Goal: Download file/media

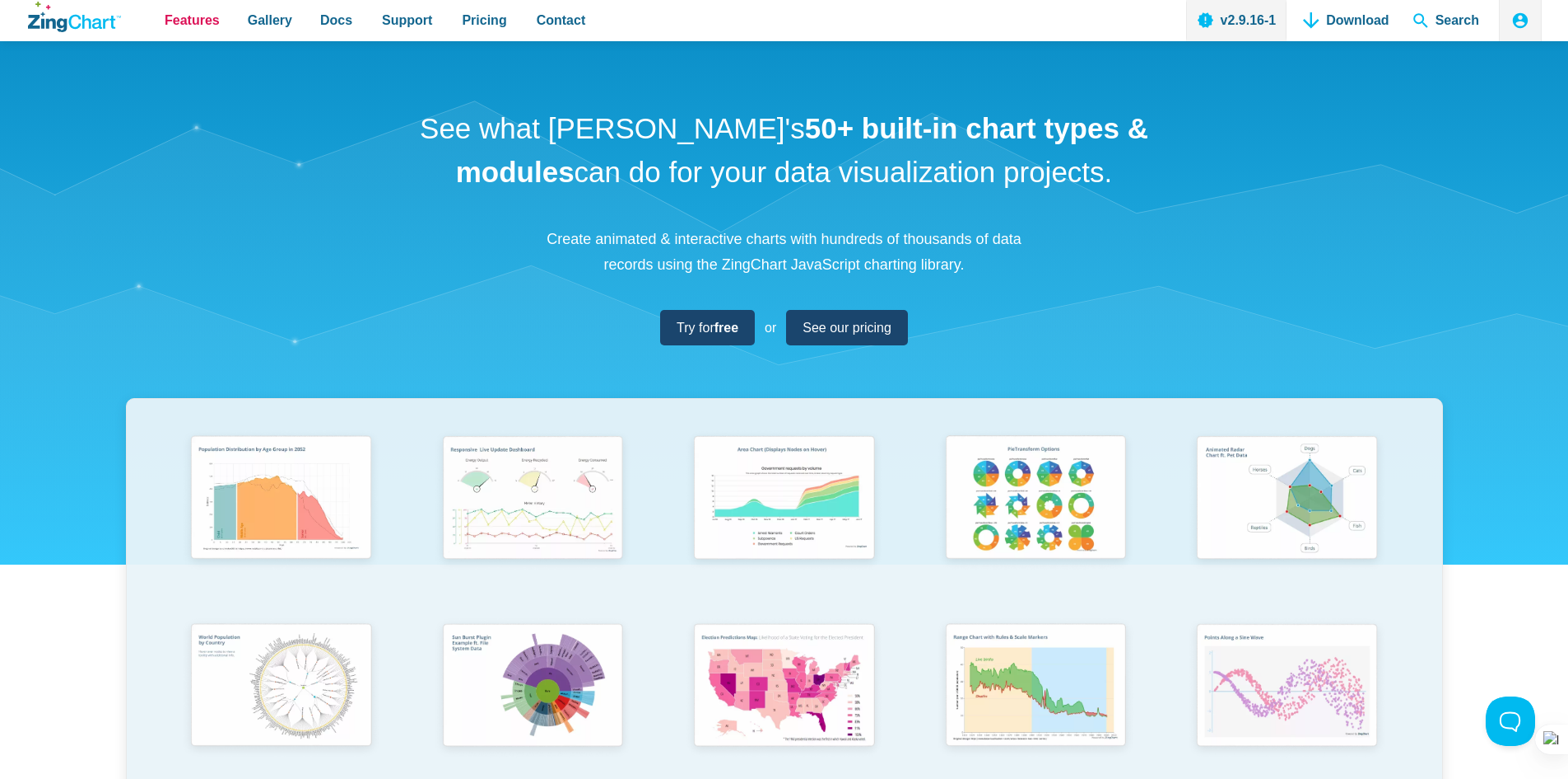
click at [202, 24] on span "Features" at bounding box center [191, 20] width 55 height 22
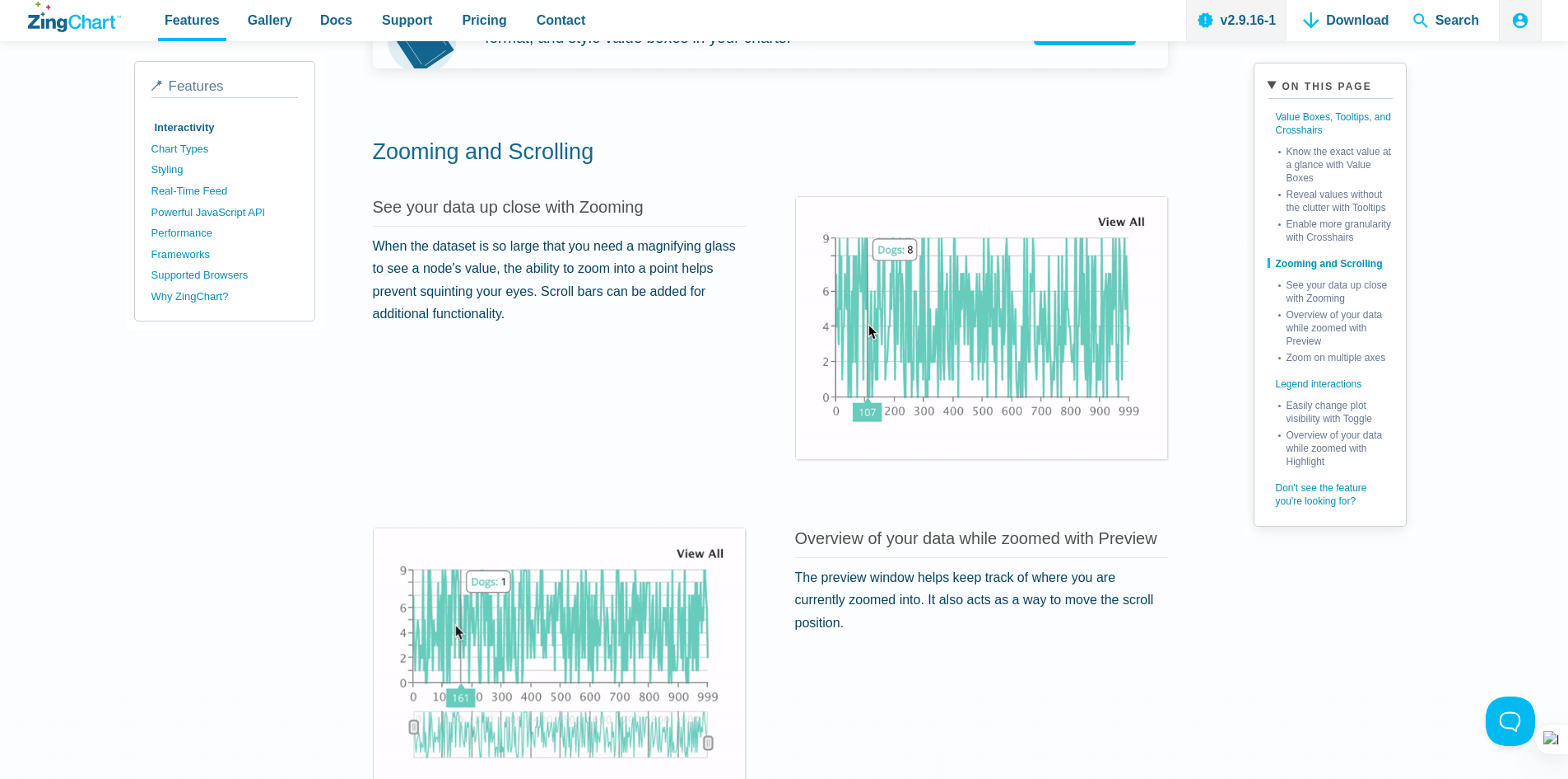
scroll to position [1504, 0]
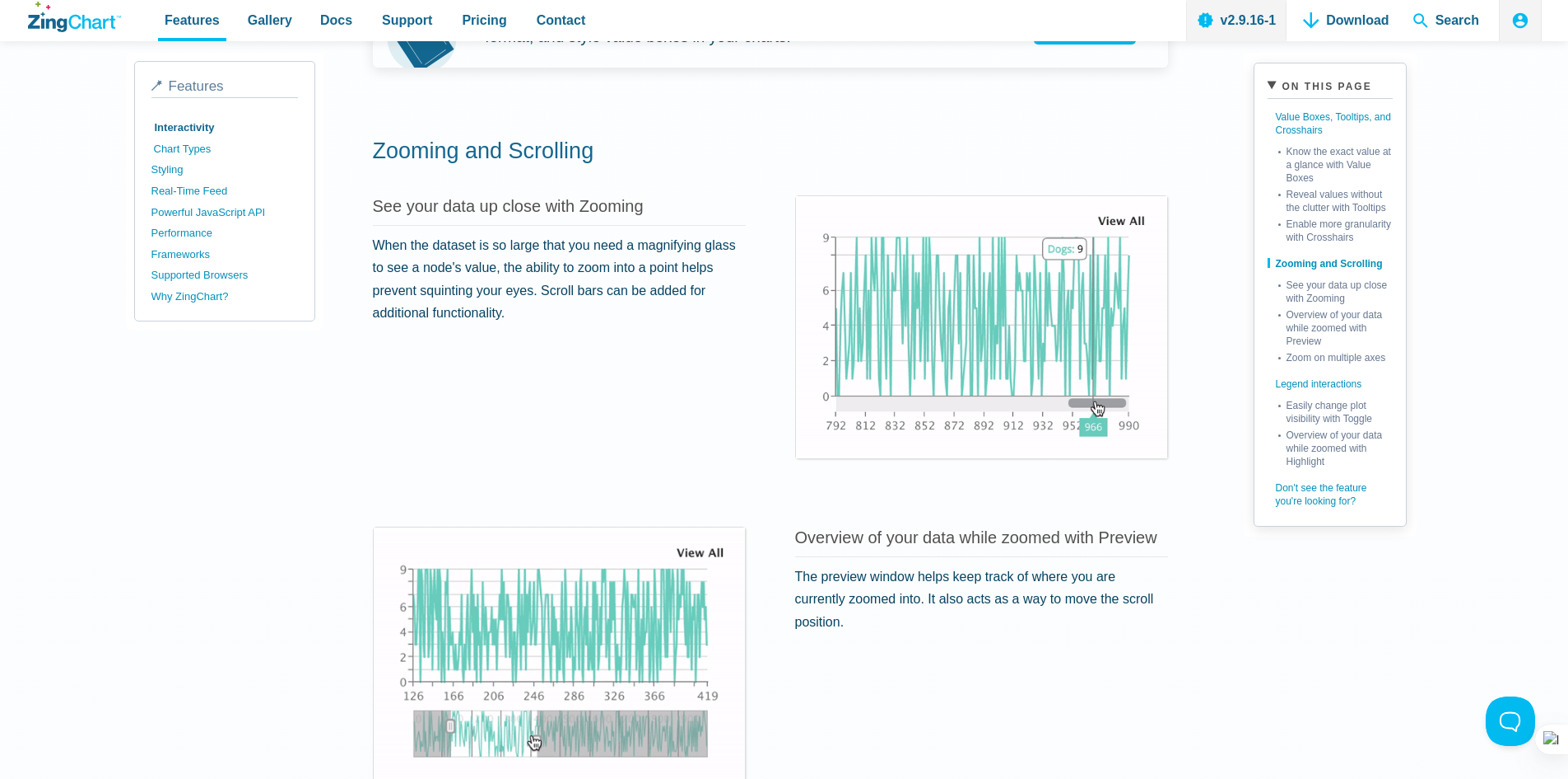
click at [182, 145] on link "Chart Types" at bounding box center [226, 149] width 147 height 21
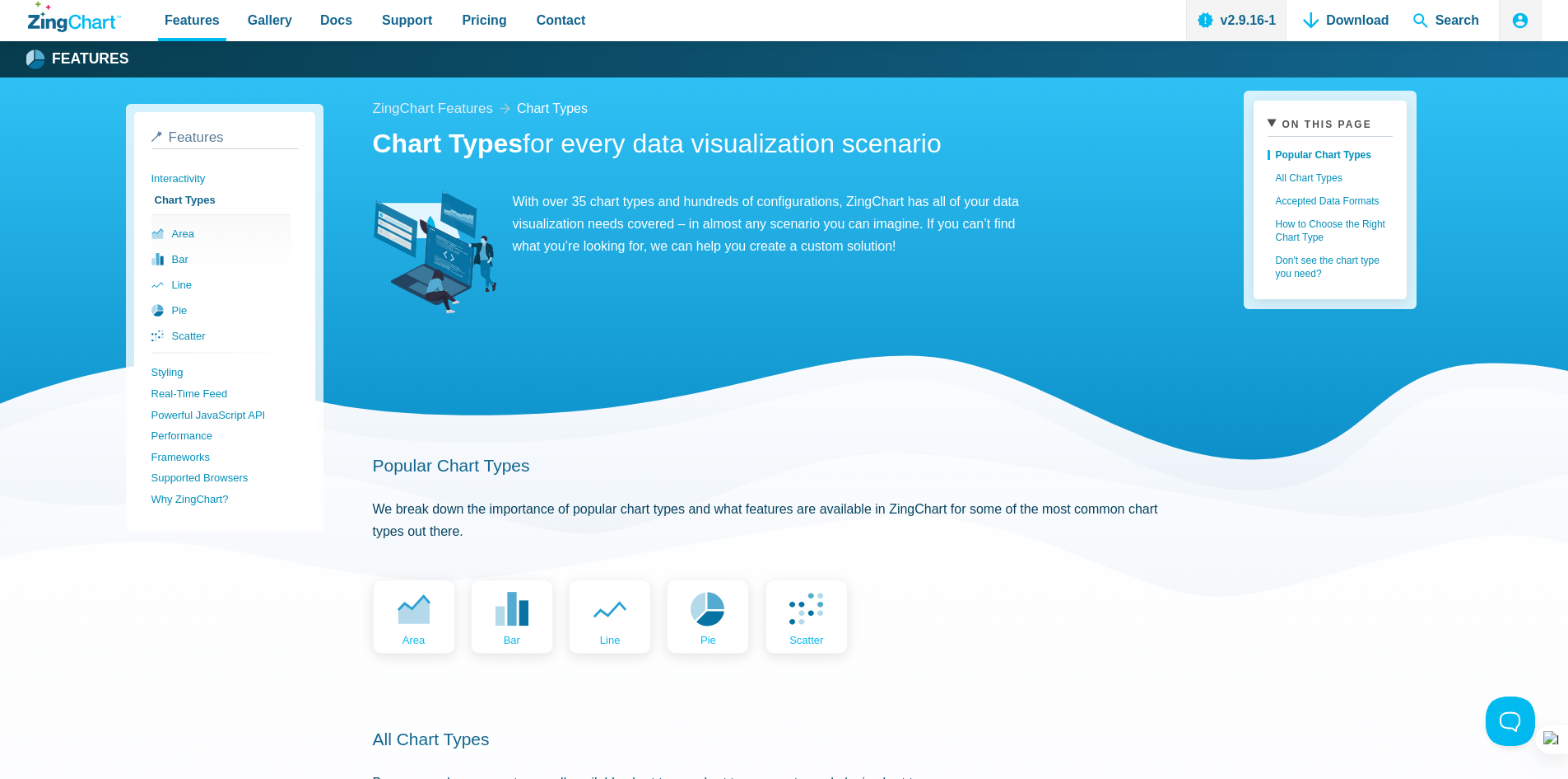
click at [1330, 29] on link "Download" at bounding box center [1346, 20] width 99 height 41
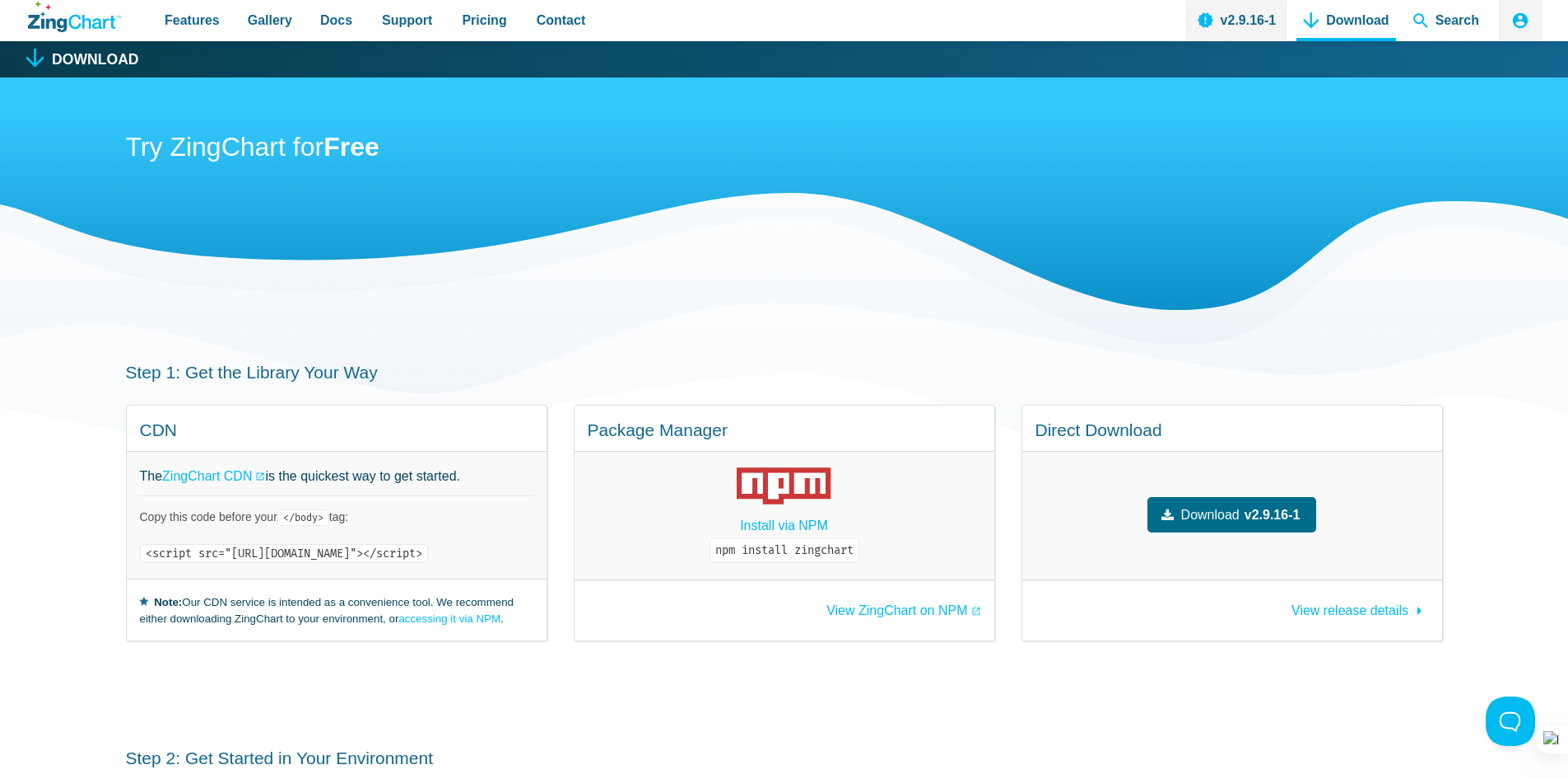
click at [428, 552] on code "<script src="[URL][DOMAIN_NAME]"></script>" at bounding box center [283, 553] width 288 height 19
click at [428, 552] on code "<script src="https://cdn.zingchart.com/zingchart.min.js"></script>" at bounding box center [283, 553] width 288 height 19
copy div "<script src="https://cdn.zingchart.com/zingchart.min.js"></script>"
click at [729, 305] on div "Try ZingChart for Free" at bounding box center [784, 234] width 1318 height 313
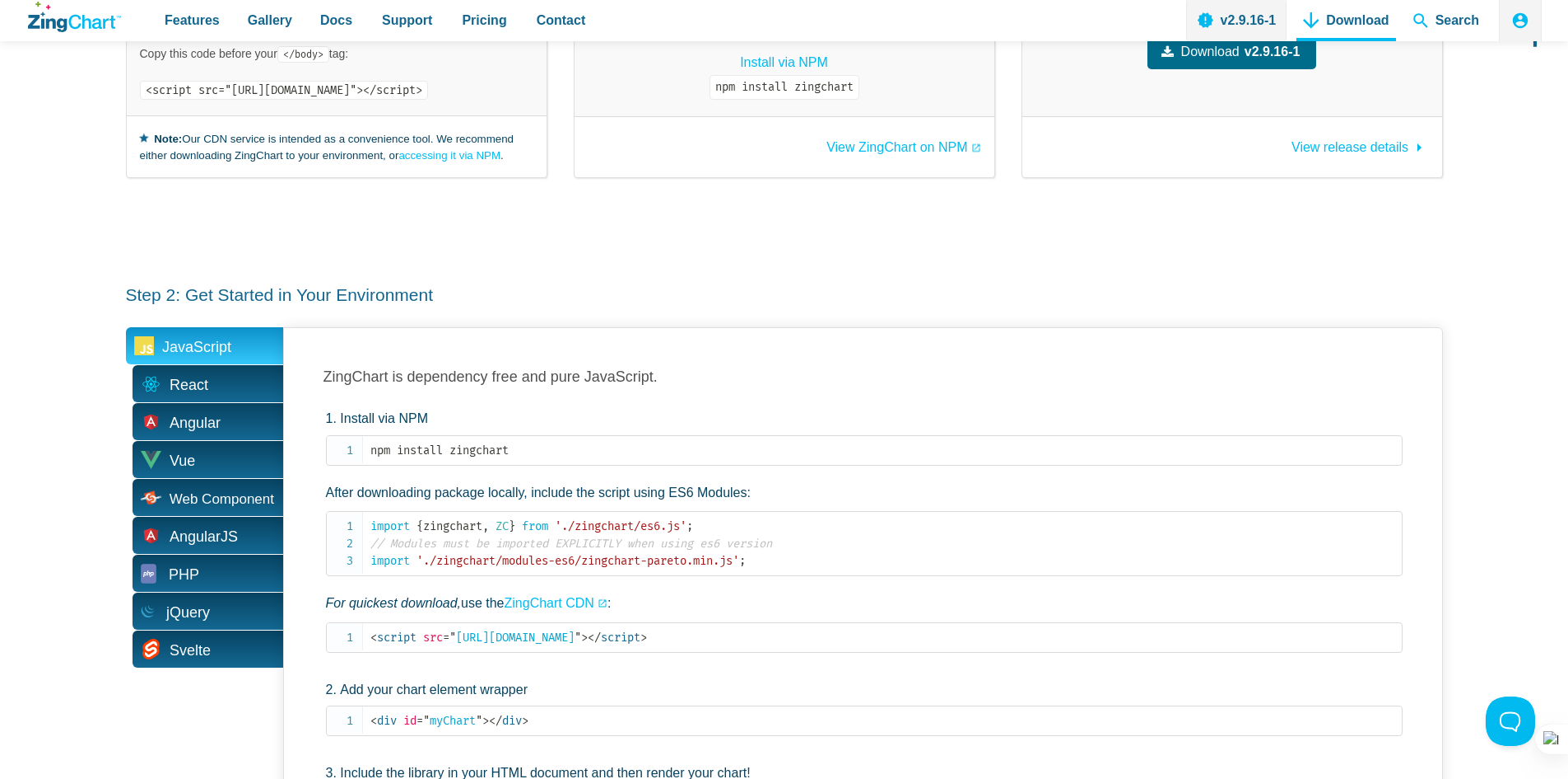
scroll to position [466, 0]
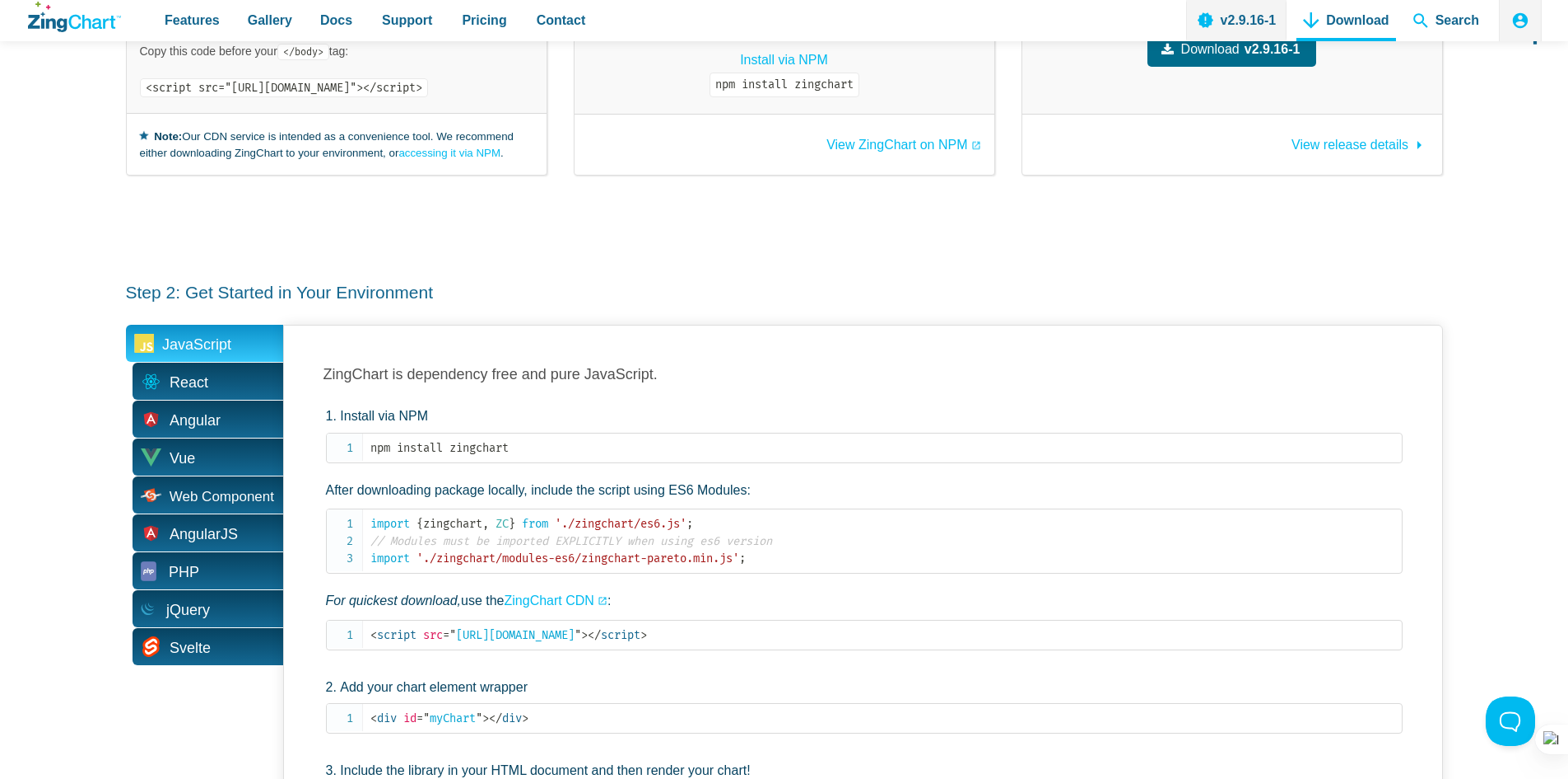
click at [243, 335] on span "JavaScript" at bounding box center [204, 342] width 157 height 37
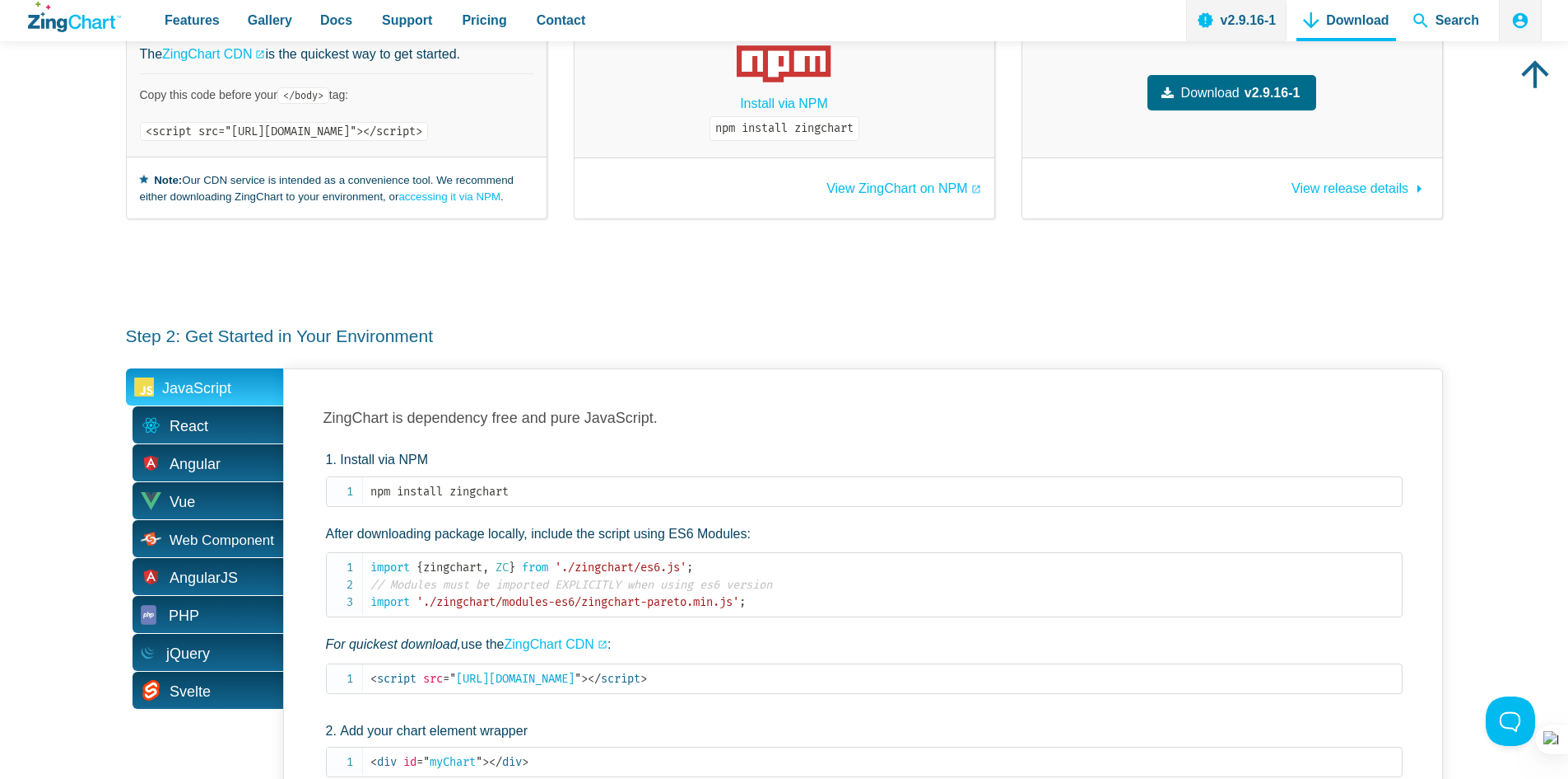
scroll to position [457, 0]
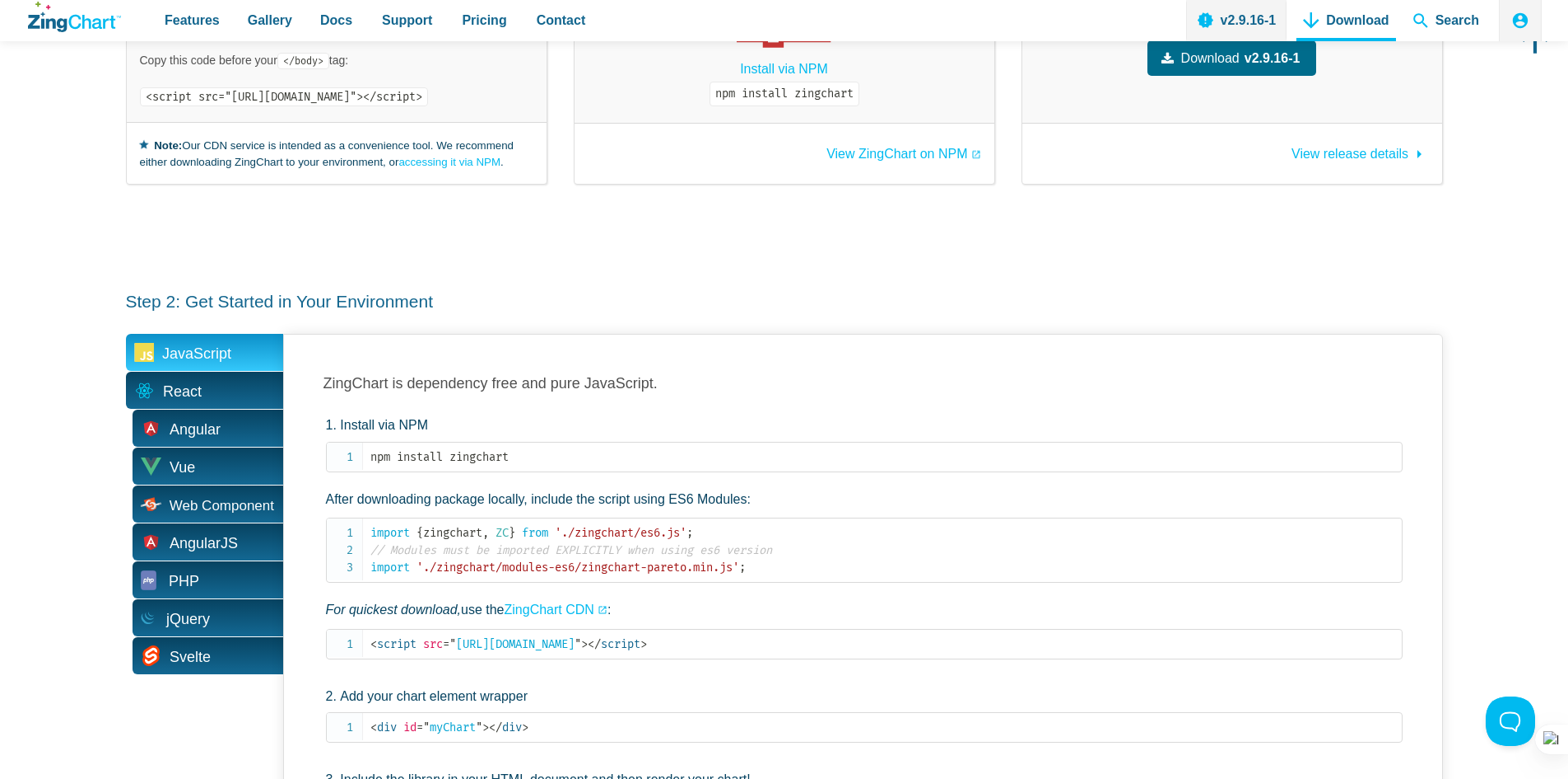
click at [195, 395] on span "React" at bounding box center [182, 392] width 39 height 26
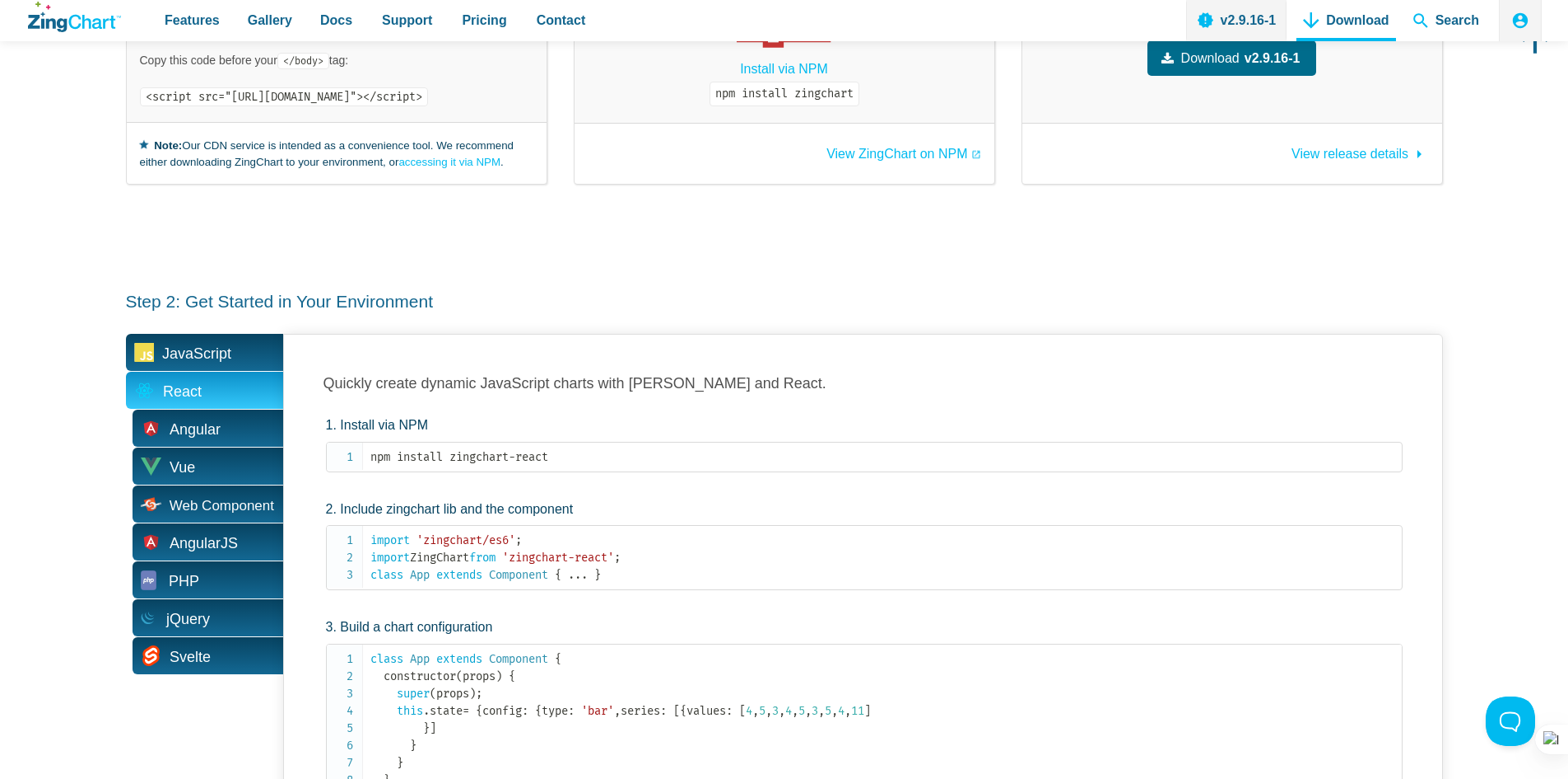
click at [228, 355] on span "JavaScript" at bounding box center [204, 352] width 157 height 37
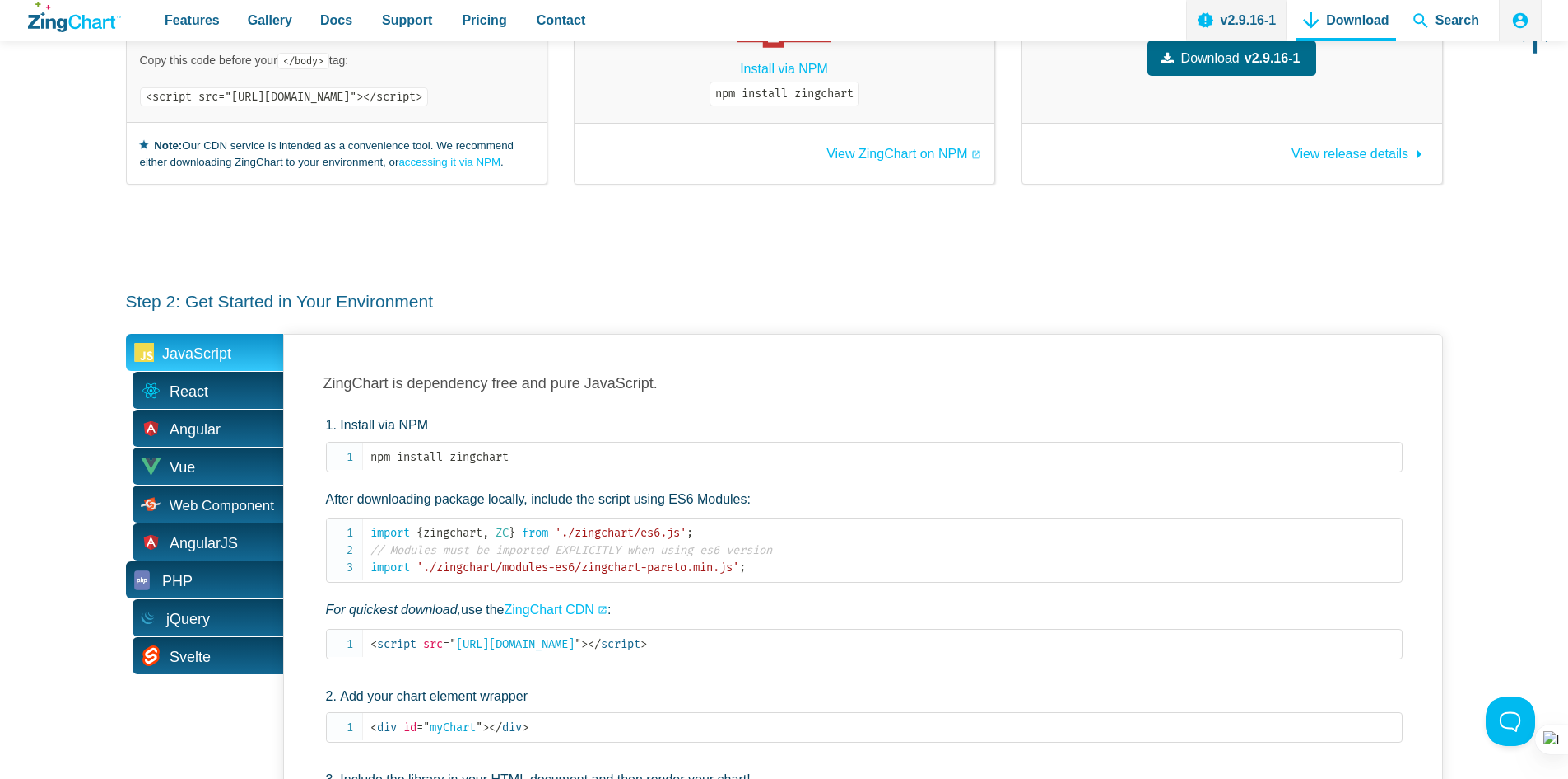
click at [199, 574] on span "PHP" at bounding box center [204, 579] width 157 height 37
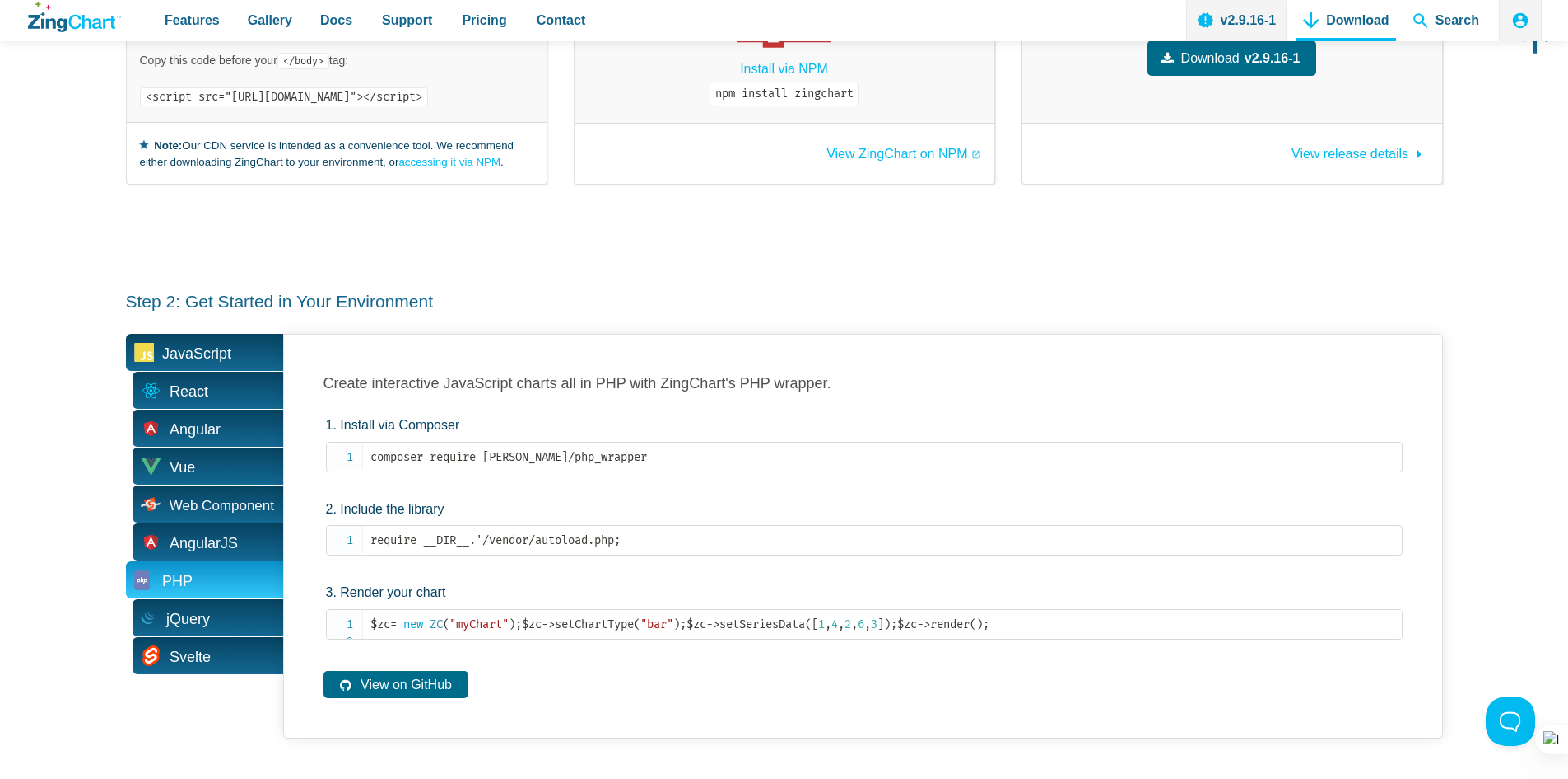
click at [216, 345] on span "JavaScript" at bounding box center [196, 354] width 69 height 26
